Goal: Find specific page/section: Find specific page/section

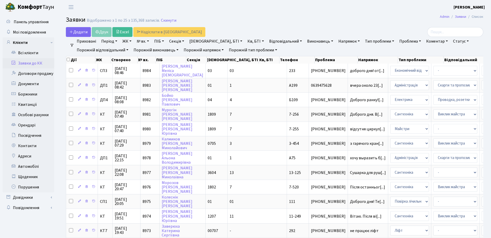
select select "25"
click at [45, 40] on link "Клієнти" at bounding box center [29, 42] width 52 height 10
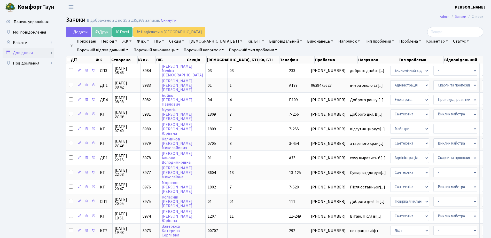
click at [48, 52] on link "Довідники" at bounding box center [29, 53] width 52 height 10
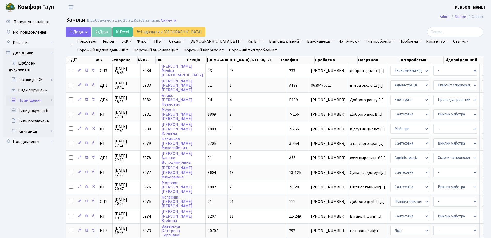
click at [41, 97] on link "Приміщення" at bounding box center [30, 100] width 48 height 10
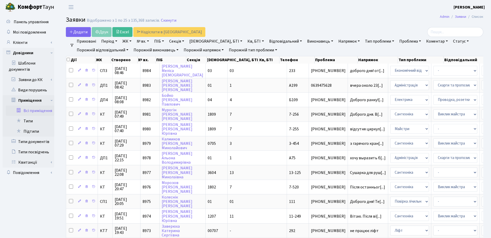
click at [44, 113] on link "Всі приміщення" at bounding box center [30, 111] width 48 height 10
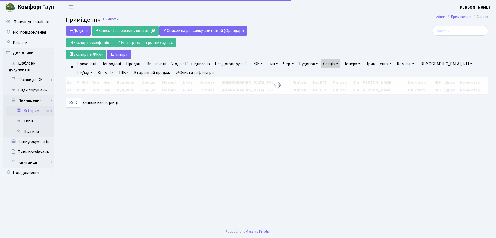
select select "25"
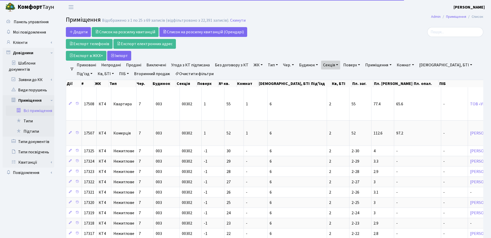
click at [330, 69] on link "Секція" at bounding box center [330, 65] width 19 height 9
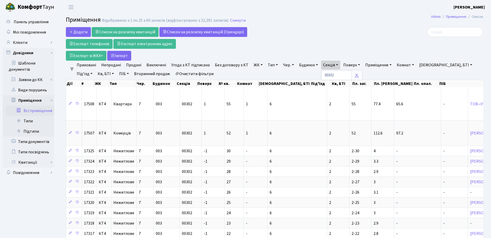
click at [355, 74] on icon at bounding box center [357, 75] width 4 height 4
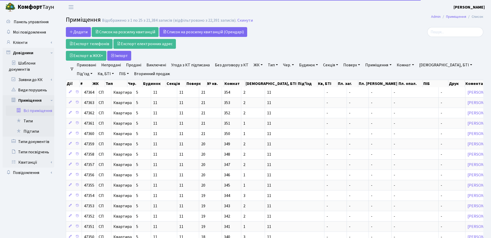
click at [338, 66] on link "Секція" at bounding box center [330, 65] width 19 height 9
click at [331, 64] on link "Секція" at bounding box center [330, 65] width 19 height 9
click at [314, 63] on link "Будинок" at bounding box center [308, 65] width 23 height 9
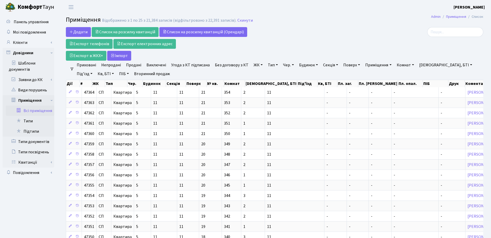
click at [281, 62] on link "Чер." at bounding box center [288, 65] width 15 height 9
click at [266, 64] on link "Тип" at bounding box center [273, 65] width 14 height 9
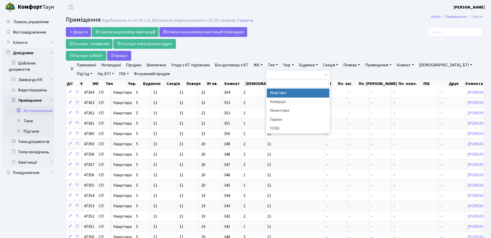
click at [253, 65] on link "ЖК" at bounding box center [258, 65] width 13 height 9
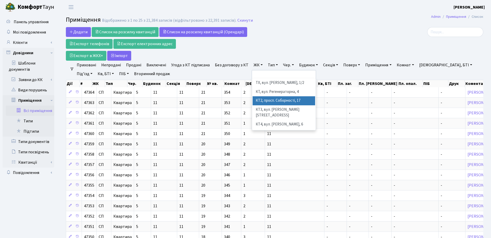
click at [278, 101] on li "КТ2, просп. Соборності, 17" at bounding box center [284, 100] width 63 height 9
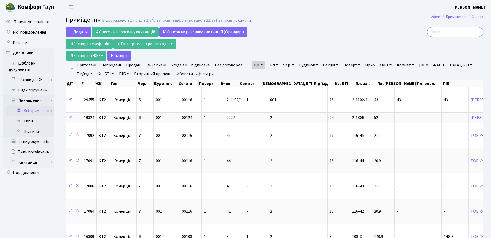
click at [442, 31] on input "search" at bounding box center [456, 32] width 56 height 10
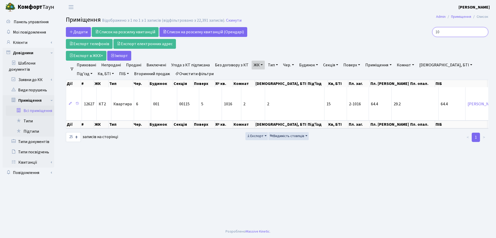
type input "1"
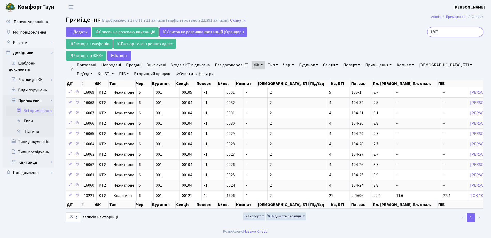
type input "1607"
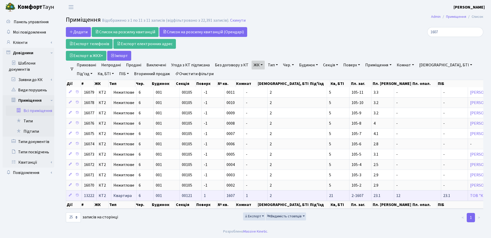
click at [242, 195] on td "1607" at bounding box center [234, 196] width 19 height 10
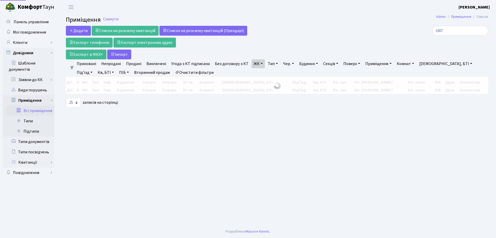
select select "25"
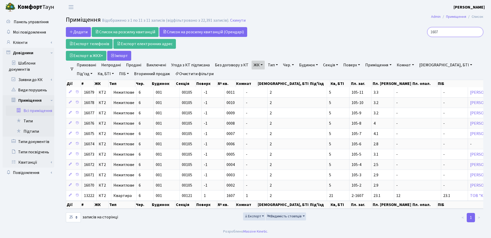
drag, startPoint x: 454, startPoint y: 36, endPoint x: 393, endPoint y: 33, distance: 60.5
click at [393, 33] on div "1607" at bounding box center [416, 32] width 134 height 10
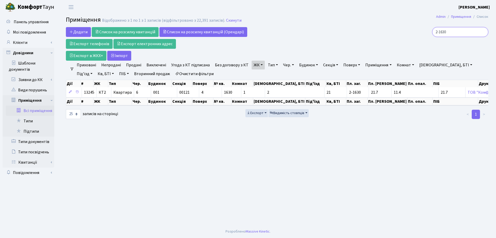
type input "2-1630"
